Goal: Check status: Check status

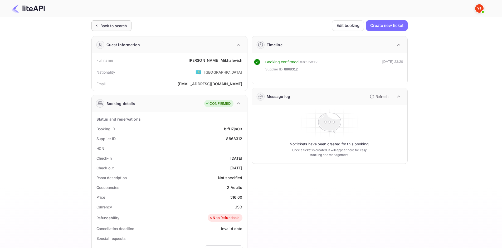
click at [119, 27] on div "Back to search" at bounding box center [113, 26] width 27 height 6
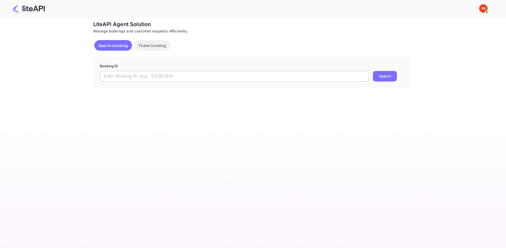
click at [149, 80] on input "text" at bounding box center [234, 76] width 269 height 11
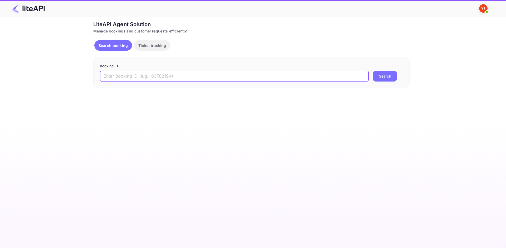
paste input "7806582"
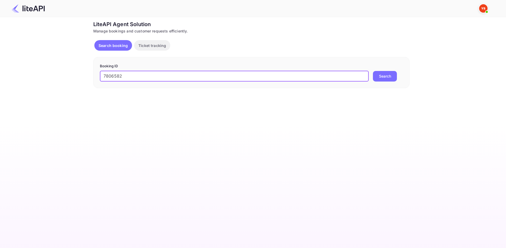
type input "7806582"
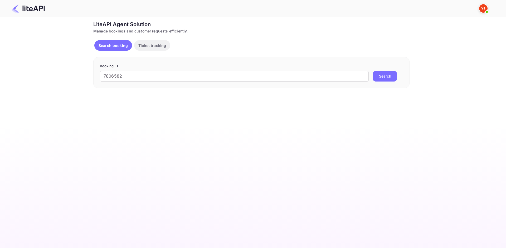
click at [387, 74] on button "Search" at bounding box center [385, 76] width 24 height 11
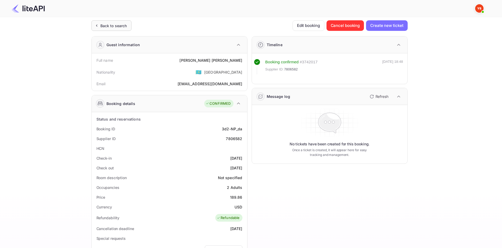
click at [111, 21] on div "Back to search" at bounding box center [112, 25] width 40 height 11
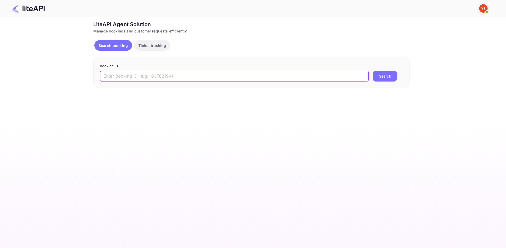
click at [190, 74] on input "text" at bounding box center [234, 76] width 269 height 11
paste input "8471265"
type input "8471265"
click at [377, 74] on button "Search" at bounding box center [385, 76] width 24 height 11
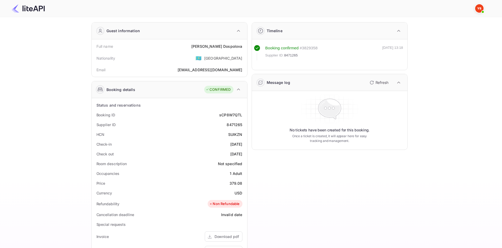
scroll to position [26, 0]
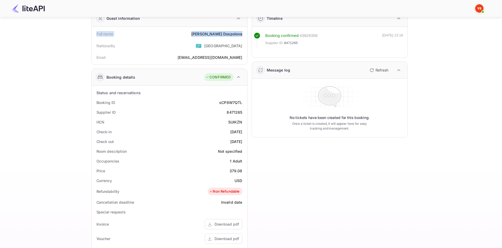
drag, startPoint x: 97, startPoint y: 34, endPoint x: 246, endPoint y: 37, distance: 149.6
click at [246, 37] on div "Full name Daria Dospolova Nationality 🇰🇿 Kazakhstan Email blizzard2101@yandex.ru" at bounding box center [170, 45] width 156 height 37
copy div "Full name Daria Dospolova"
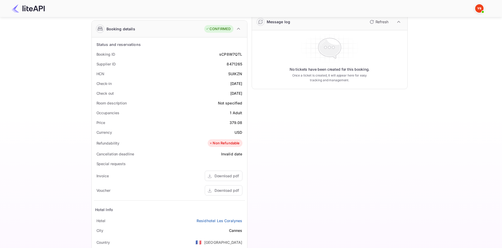
scroll to position [79, 0]
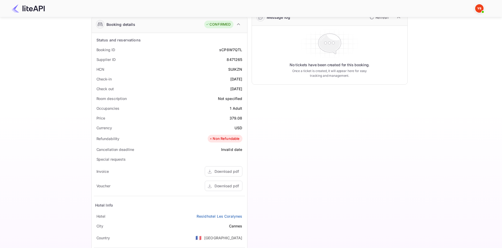
drag, startPoint x: 95, startPoint y: 50, endPoint x: 245, endPoint y: 89, distance: 154.8
click at [245, 89] on div "Status and reservations Booking ID sCP8W7QTL Supplier ID 8471265 HCN SUIKZN Che…" at bounding box center [169, 163] width 151 height 257
copy div "Booking ID sCP8W7QTL Supplier ID 8471265 HCN SUIKZN Check-in 2025-08-13 Check o…"
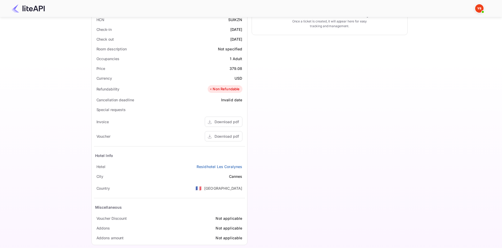
scroll to position [132, 0]
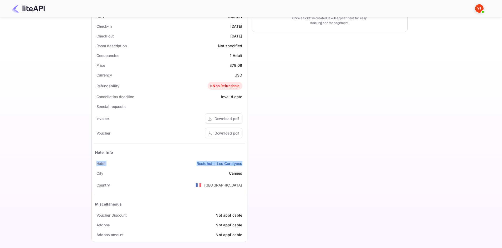
drag, startPoint x: 93, startPoint y: 161, endPoint x: 242, endPoint y: 160, distance: 149.3
click at [242, 160] on div "Status and reservations Booking ID sCP8W7QTL Supplier ID 8471265 HCN SUIKZN Che…" at bounding box center [170, 110] width 156 height 261
copy div "Hotel Residhotel Les Coralynes"
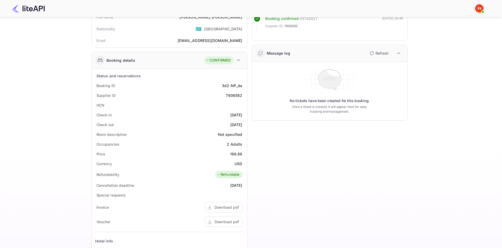
scroll to position [30, 0]
